Goal: Task Accomplishment & Management: Manage account settings

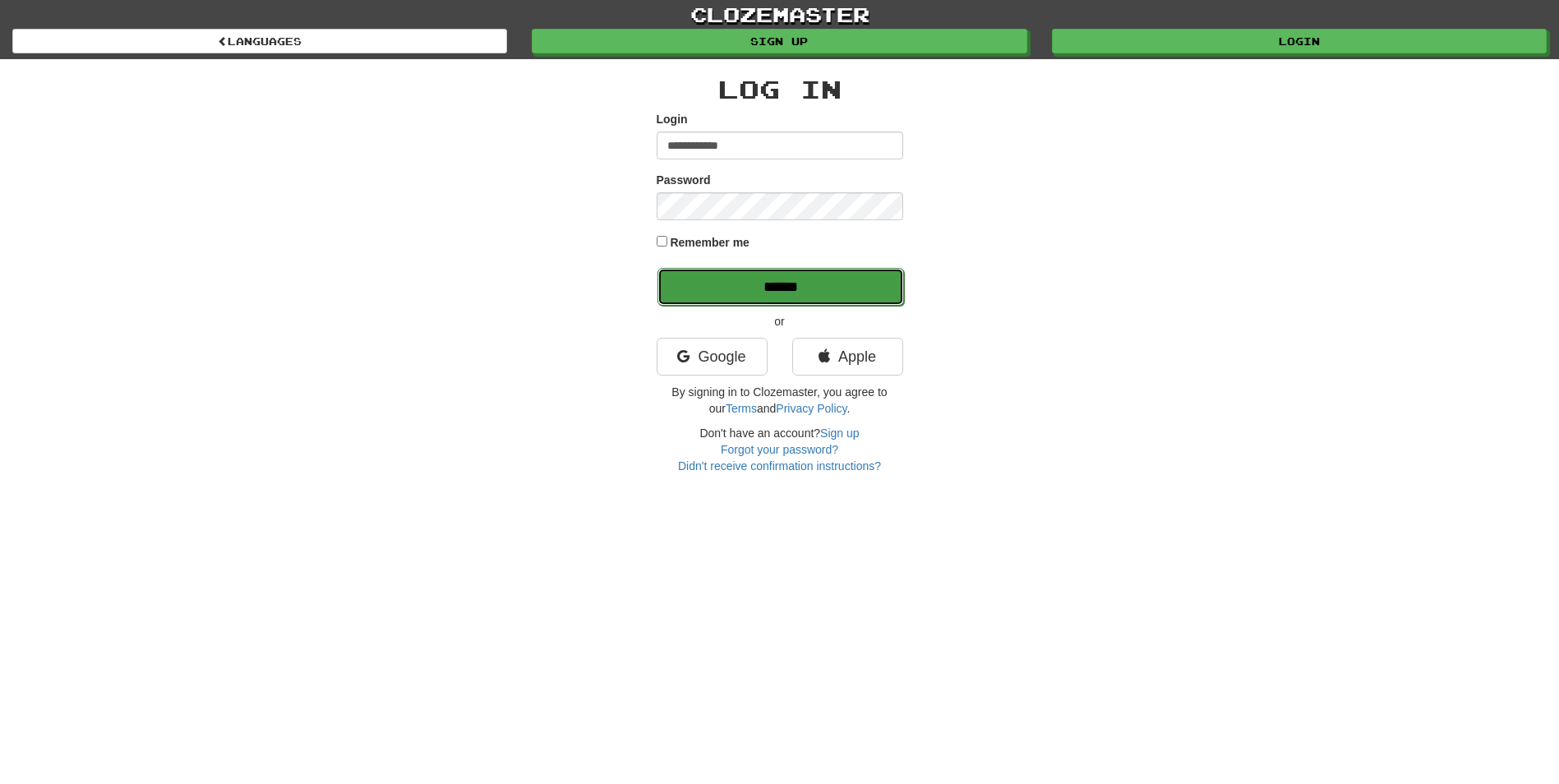
click at [705, 283] on input "******" at bounding box center [781, 286] width 246 height 38
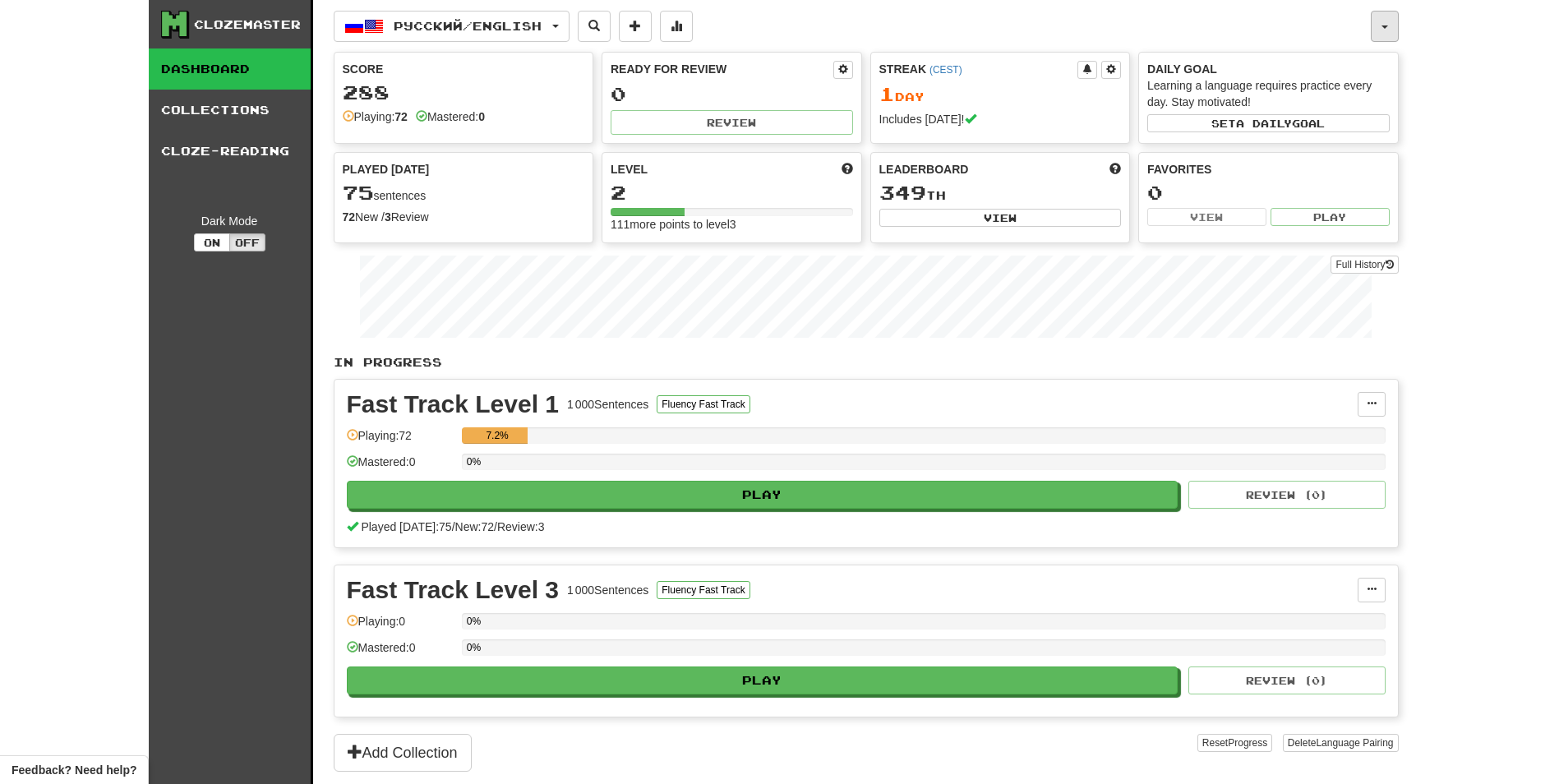
click at [1394, 24] on button "button" at bounding box center [1385, 26] width 28 height 31
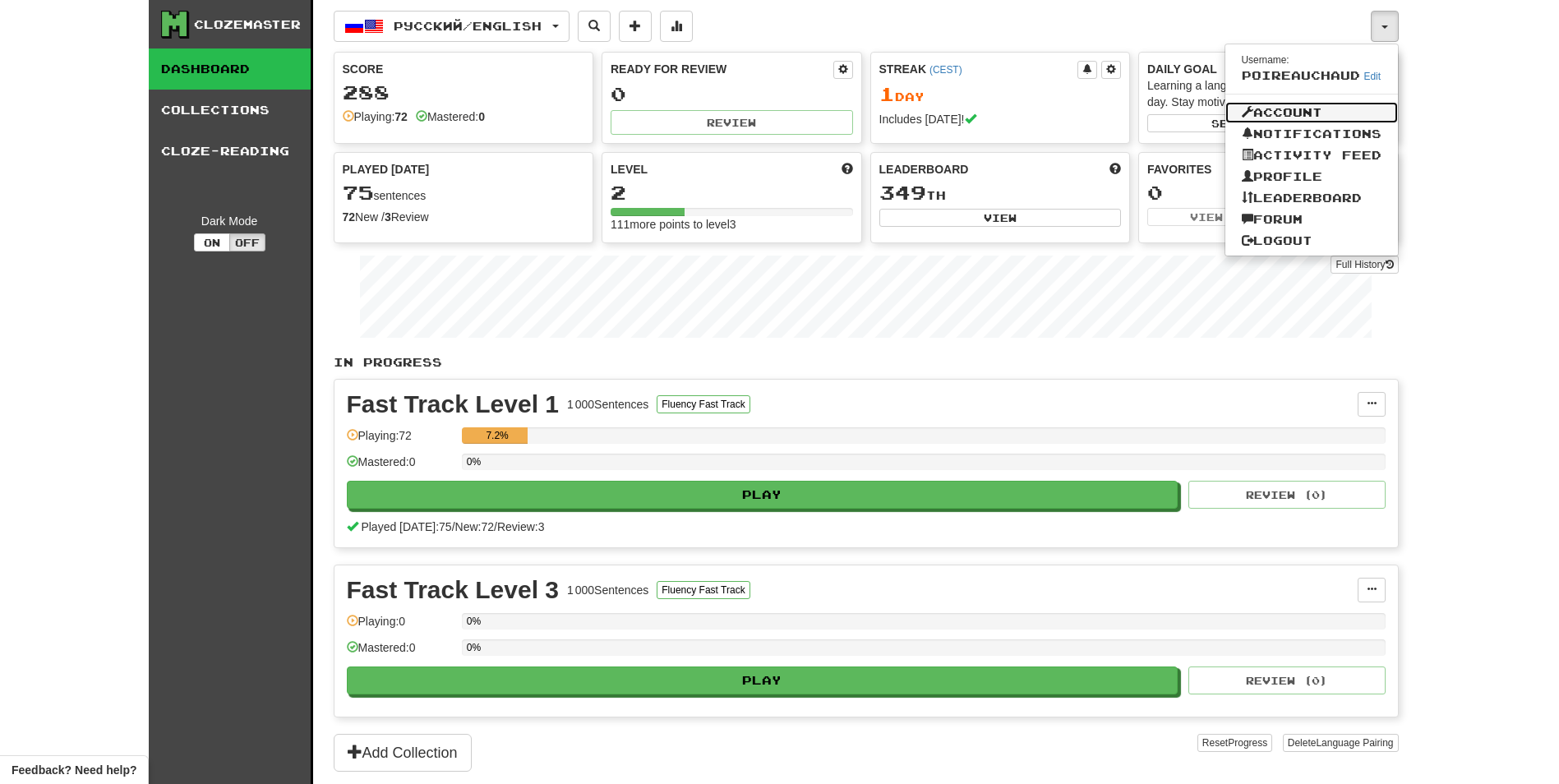
click at [1304, 110] on link "Account" at bounding box center [1312, 112] width 173 height 22
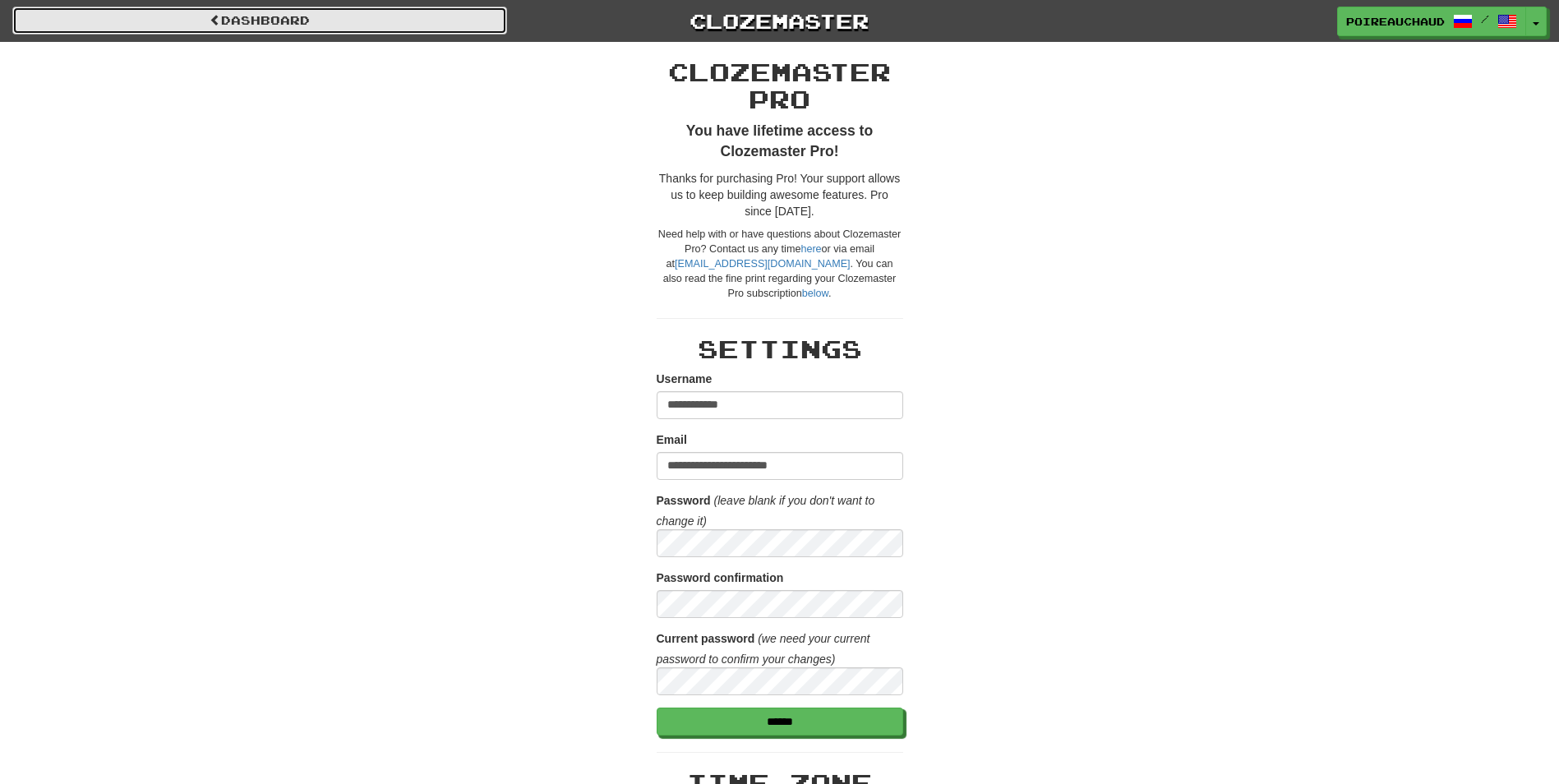
click at [364, 29] on link "Dashboard" at bounding box center [260, 20] width 495 height 28
